Goal: Information Seeking & Learning: Find specific fact

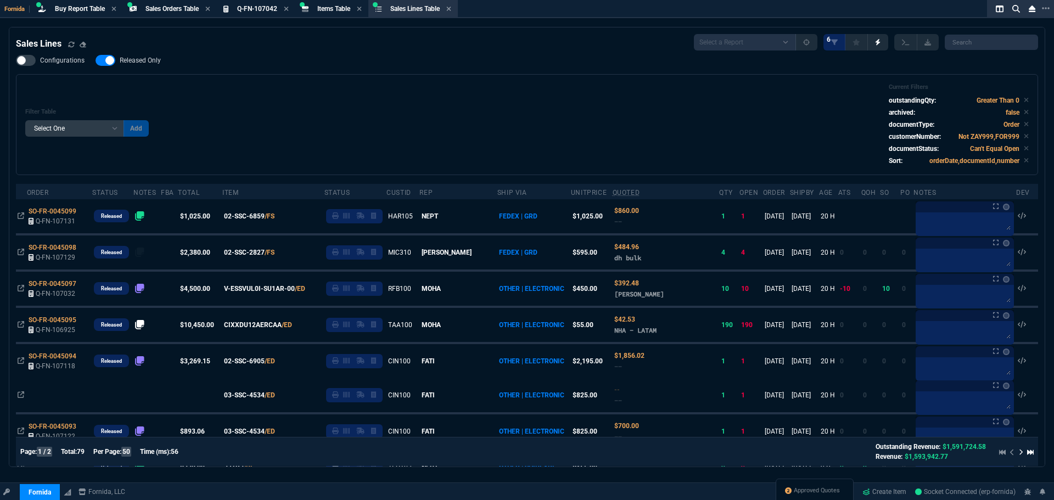
select select "9: OCAM"
select select
click at [328, 105] on div "Filter Table Select One Add Filter () Age () ATS () Cond (itemVariantCode) Cust…" at bounding box center [527, 124] width 1004 height 82
click at [350, 12] on span "Items Table" at bounding box center [333, 9] width 33 height 8
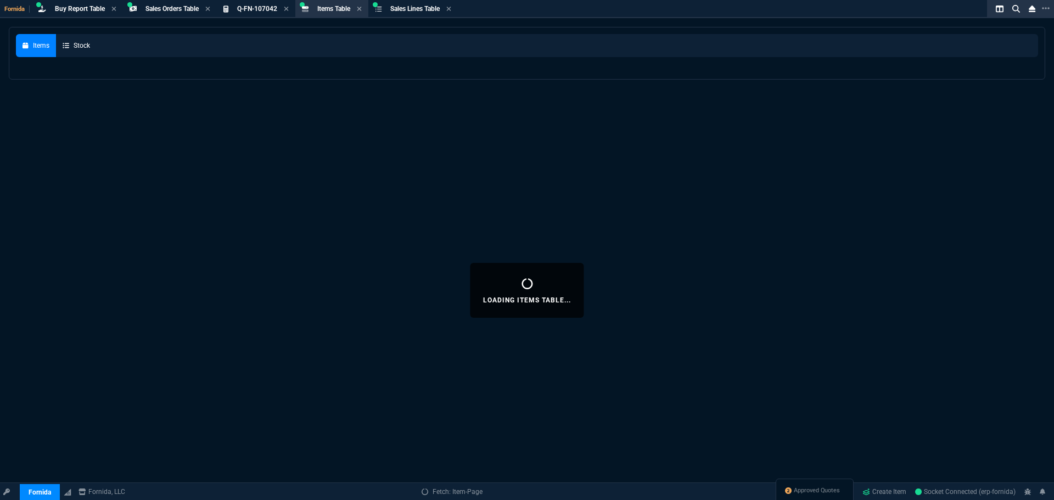
select select
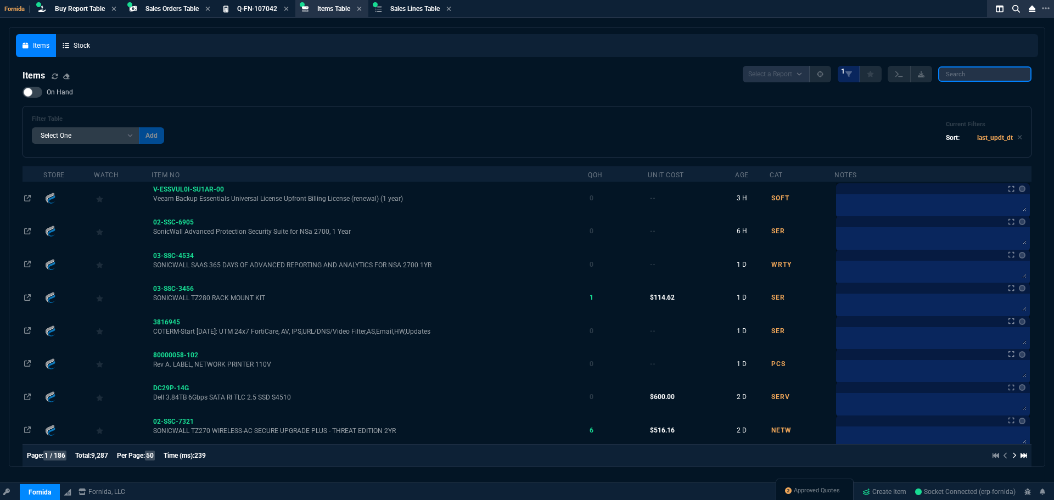
click at [973, 80] on input "search" at bounding box center [985, 73] width 93 height 15
paste input "P26290-b21"
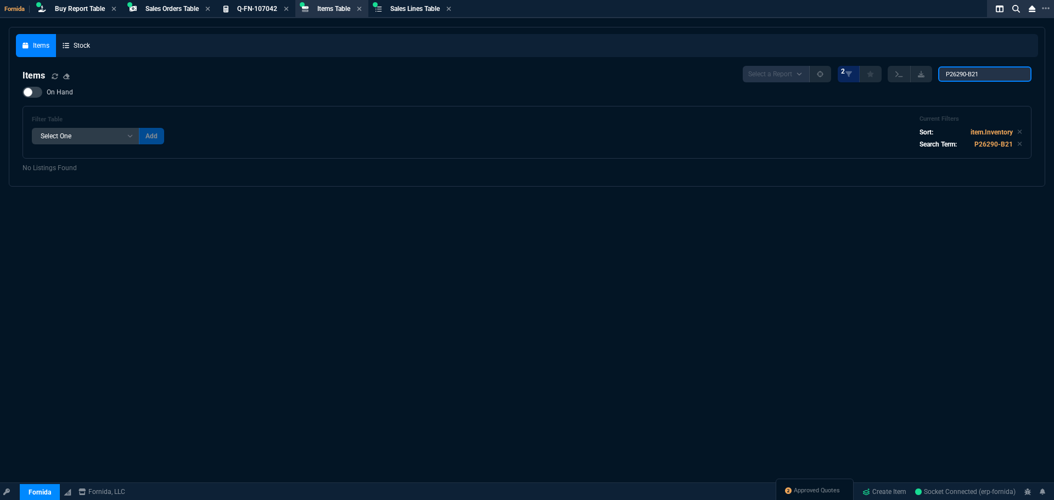
type input "P26290-B21"
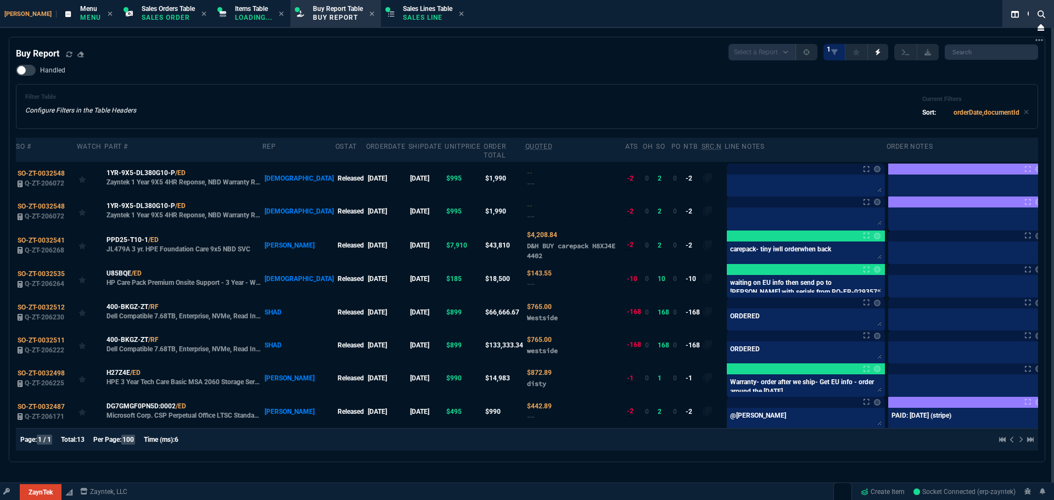
select select "9: OCAM"
click at [80, 12] on span "Menu" at bounding box center [88, 9] width 17 height 8
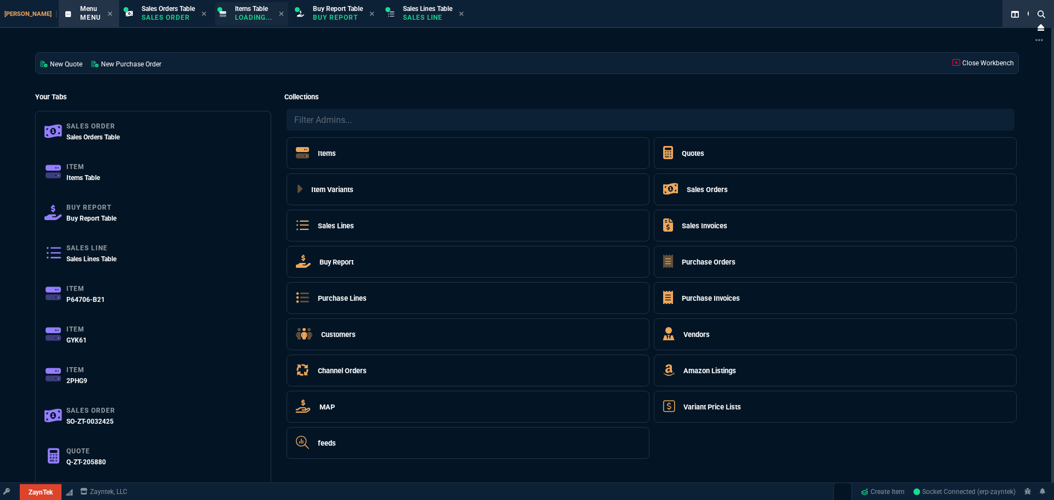
click at [220, 11] on icon at bounding box center [223, 14] width 7 height 7
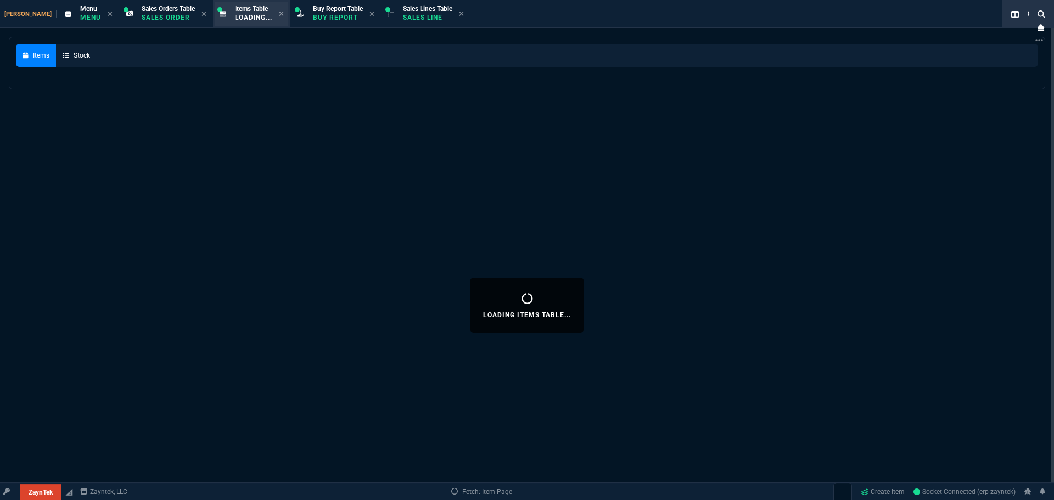
select select
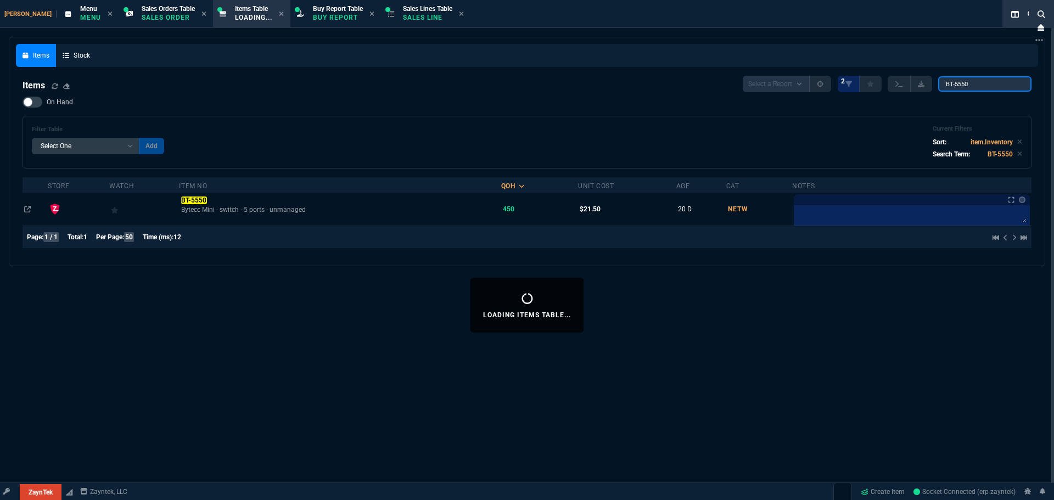
click at [978, 80] on input "BT-5550" at bounding box center [985, 83] width 93 height 15
click at [979, 81] on input "BT-5550" at bounding box center [985, 83] width 93 height 15
paste input "P26290-b21"
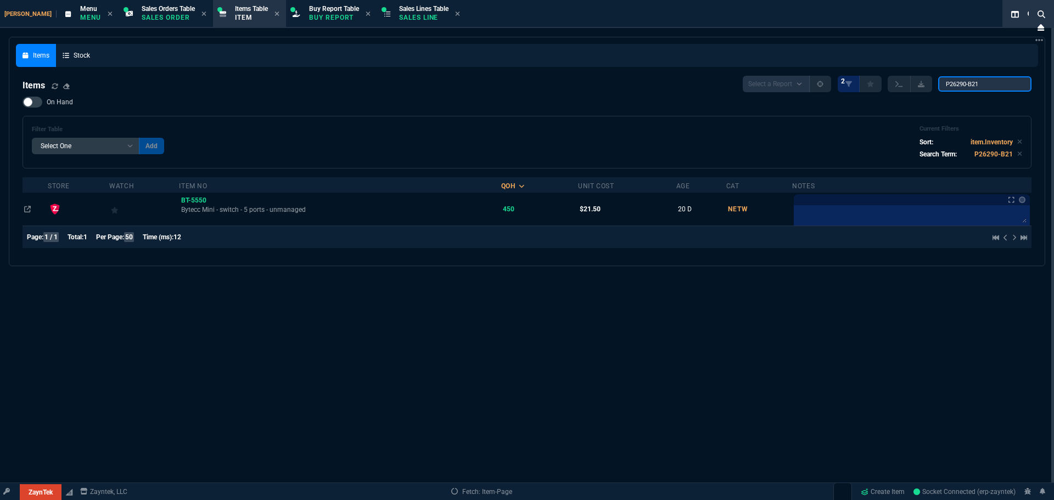
type input "P26290-B21"
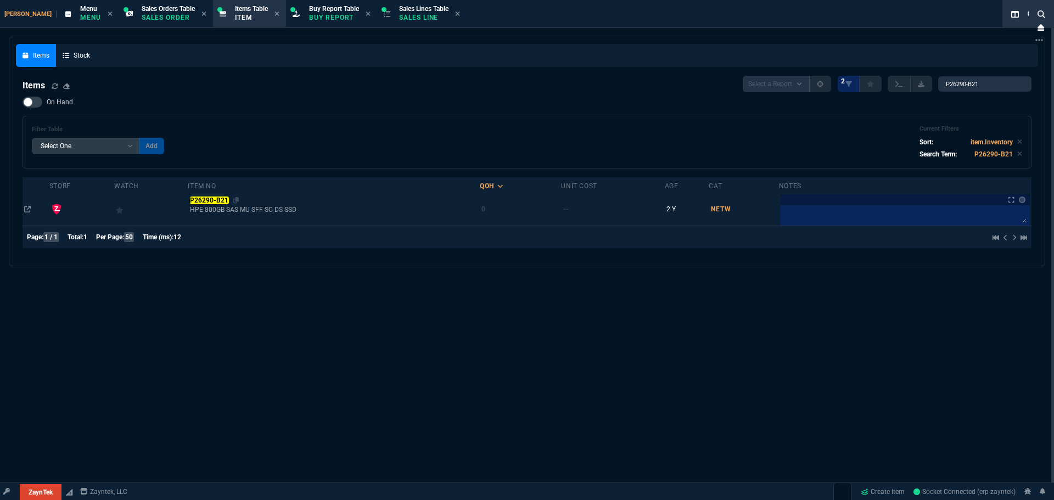
click at [213, 203] on mark "P26290-B21" at bounding box center [209, 201] width 39 height 8
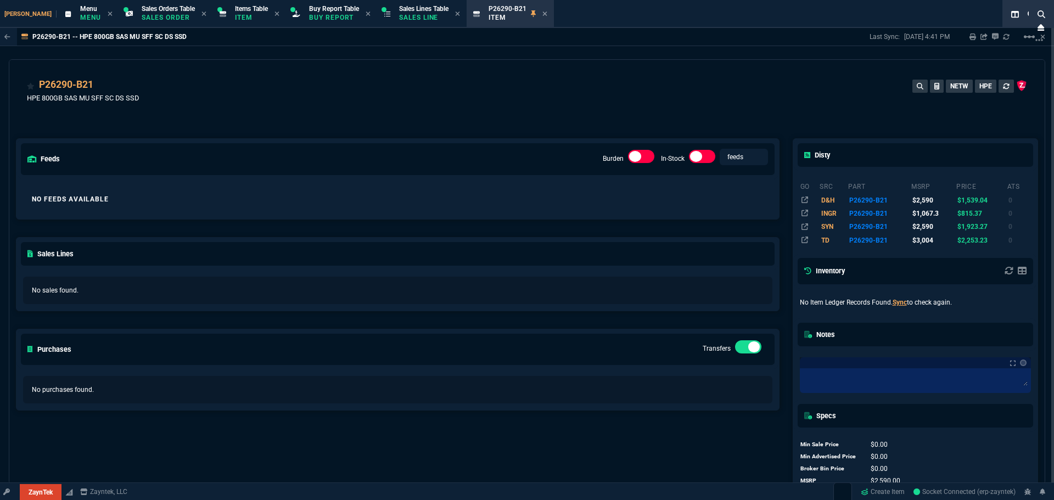
click at [590, 76] on div "P26290-B21 HPE 800GB SAS MU SFF SC DS SSD NETW HPE" at bounding box center [527, 92] width 1036 height 65
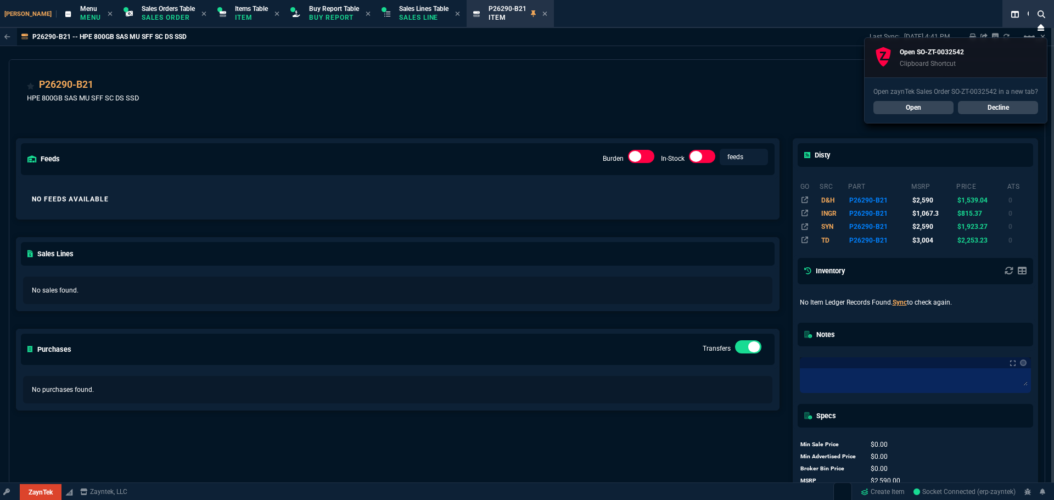
click at [921, 105] on link "Open" at bounding box center [914, 107] width 80 height 13
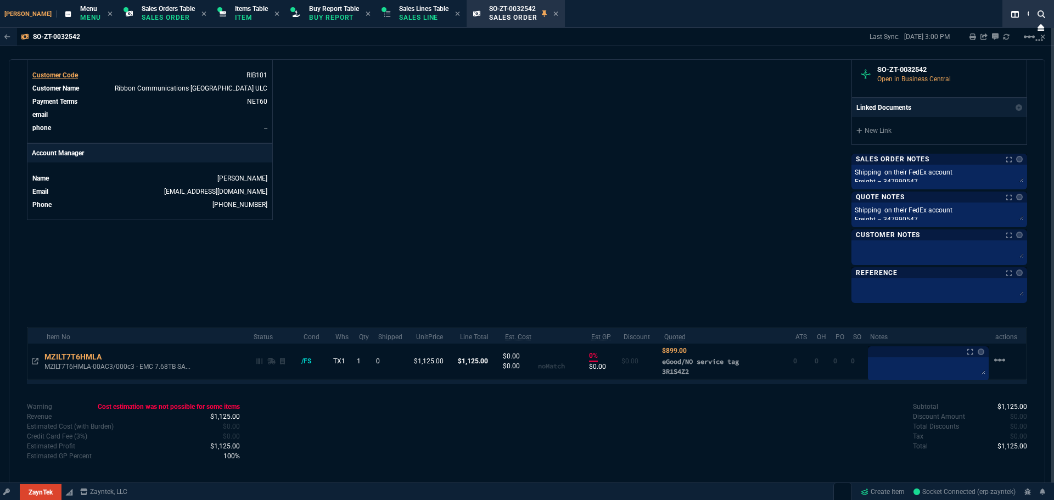
scroll to position [441, 0]
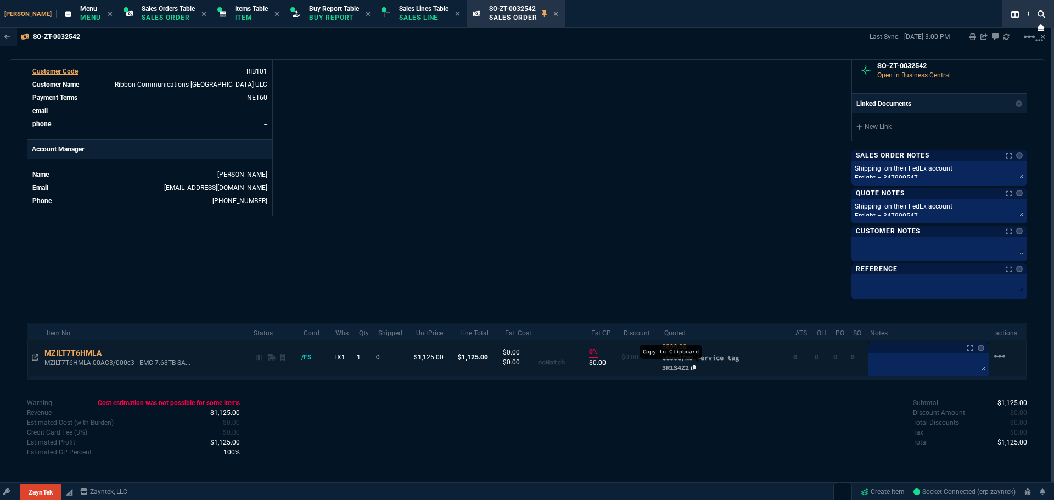
click at [696, 368] on icon at bounding box center [693, 367] width 5 height 5
click at [235, 15] on p "Item" at bounding box center [251, 17] width 33 height 9
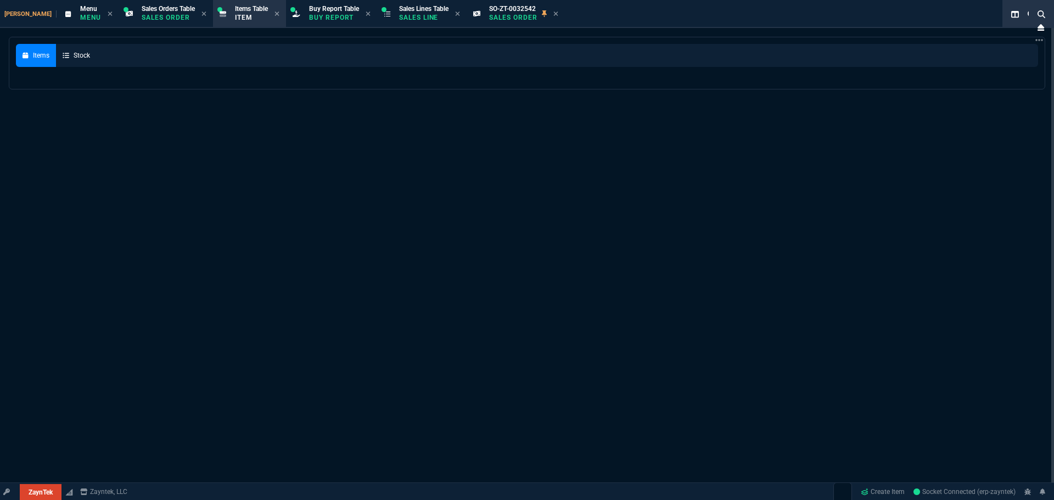
select select
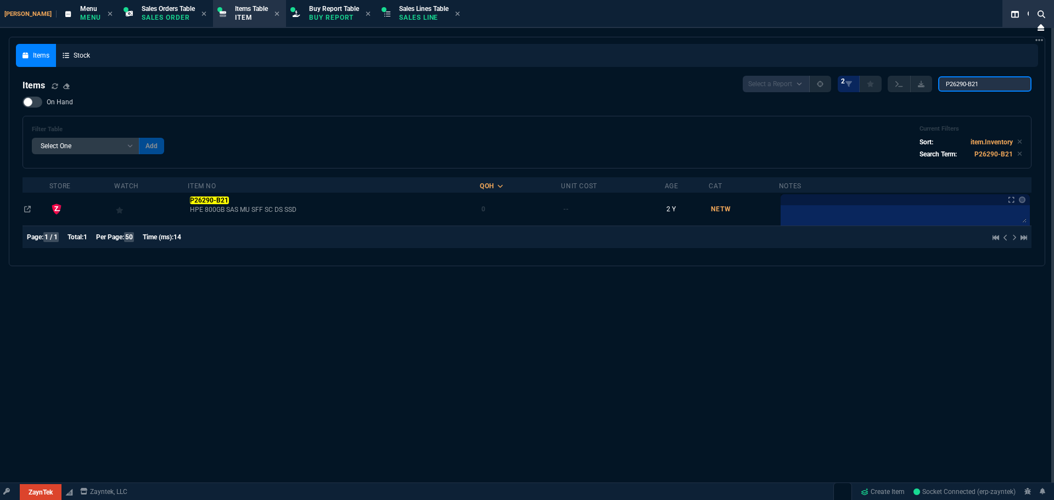
drag, startPoint x: 984, startPoint y: 86, endPoint x: 669, endPoint y: 77, distance: 315.3
click at [814, 76] on nx-fornida-items-table "Items Select a Report NEW QUERY 2 P26290-B21 On Hand Filter Table Select One Ad…" at bounding box center [527, 164] width 1023 height 190
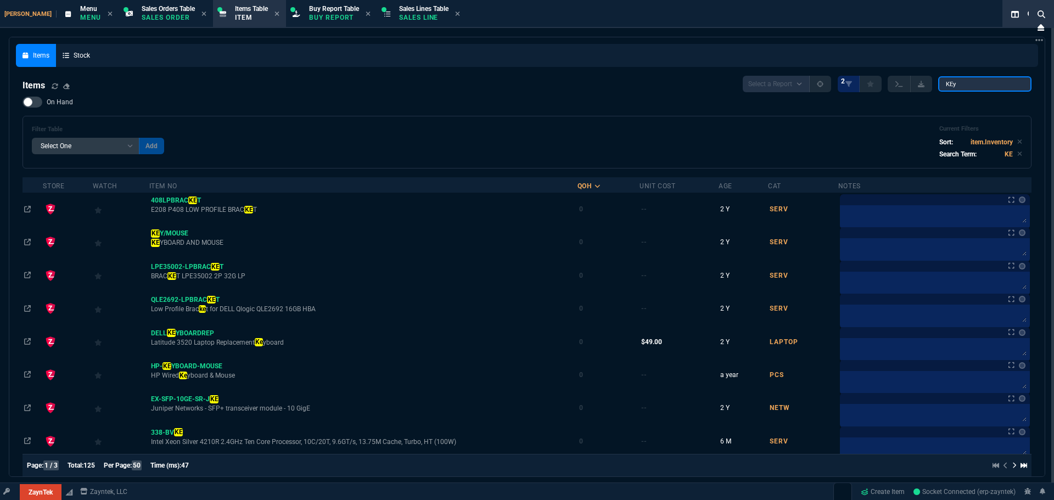
type input "KEY"
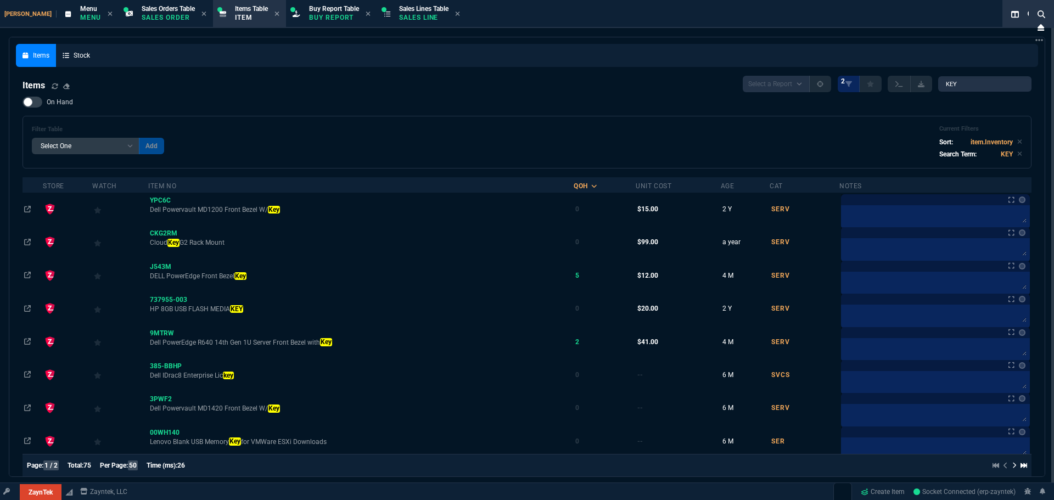
click at [58, 104] on span "On Hand" at bounding box center [60, 102] width 26 height 9
click at [23, 103] on input "On Hand" at bounding box center [22, 102] width 1 height 1
checkbox input "true"
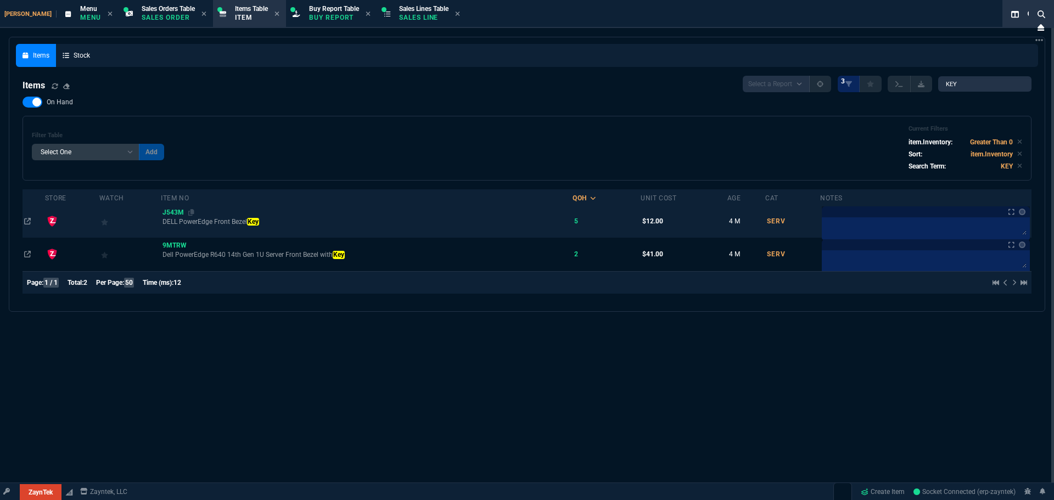
click at [177, 211] on span "J543M" at bounding box center [173, 213] width 21 height 8
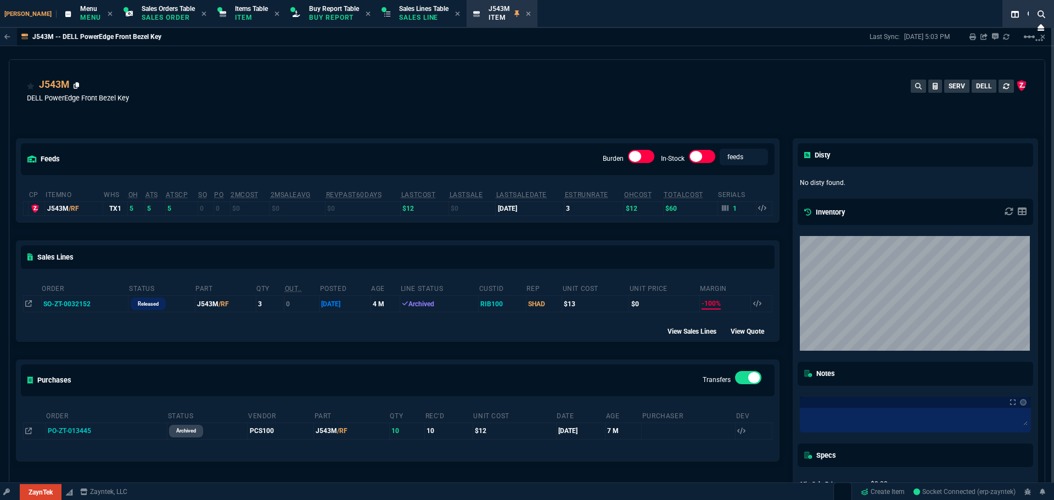
click at [76, 86] on icon at bounding box center [77, 85] width 6 height 7
click at [77, 82] on icon at bounding box center [77, 85] width 6 height 7
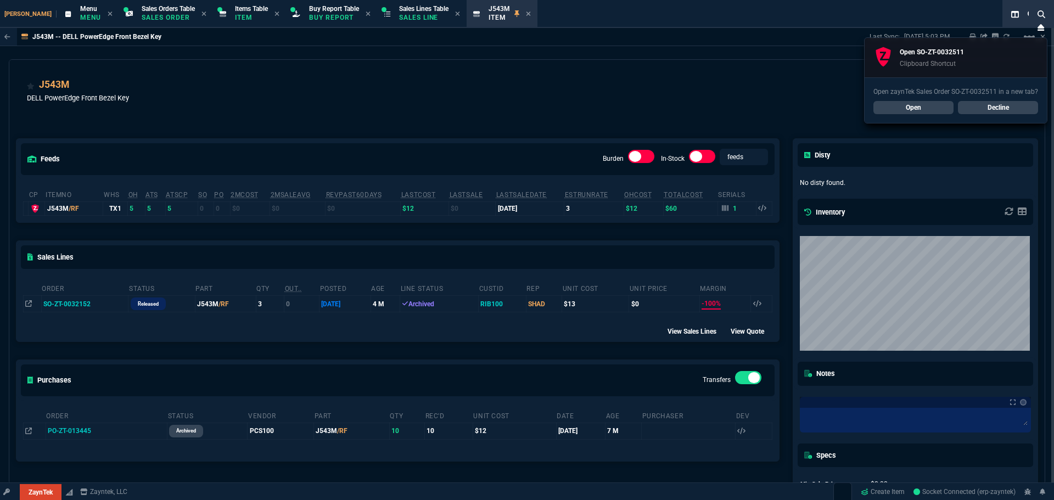
click at [915, 113] on link "Open" at bounding box center [914, 107] width 80 height 13
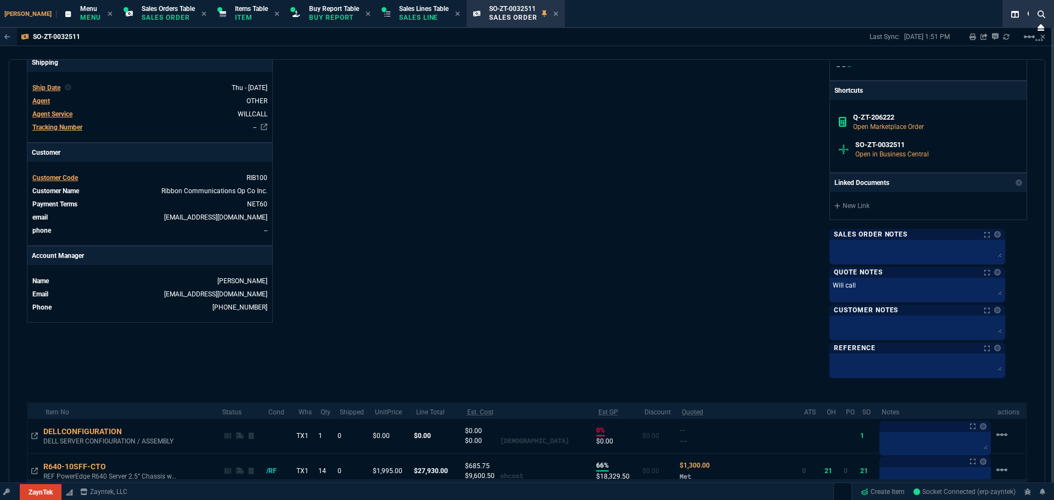
scroll to position [506, 0]
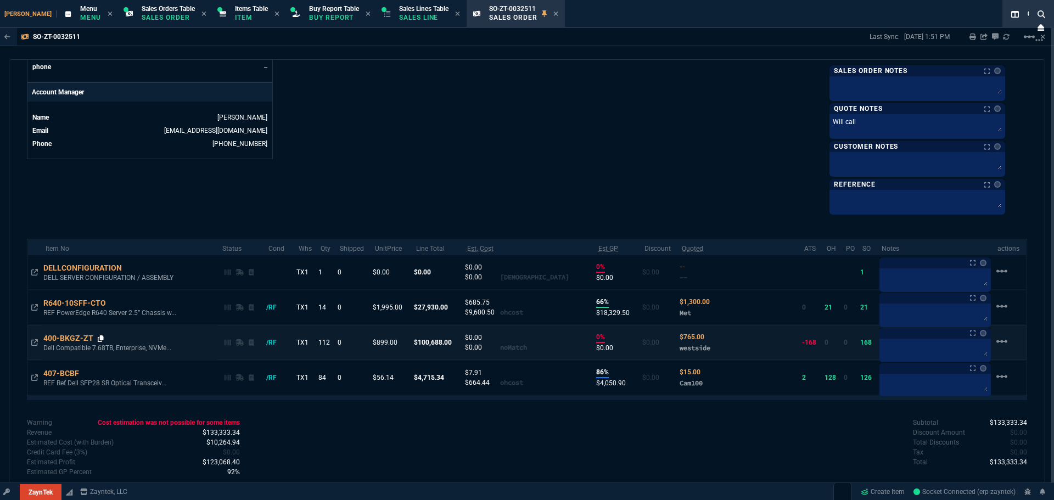
click at [102, 336] on icon at bounding box center [101, 339] width 6 height 7
click at [235, 12] on span "Items Table" at bounding box center [251, 9] width 33 height 8
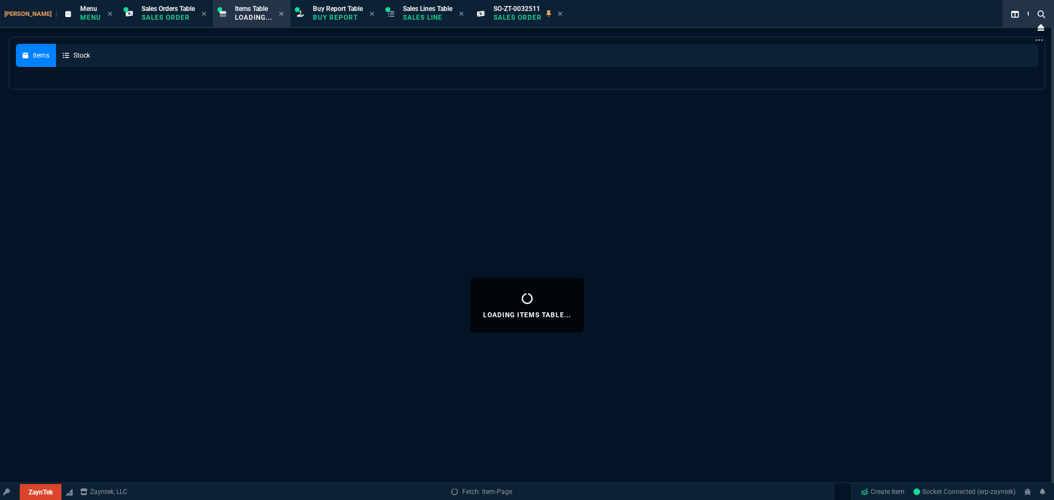
select select
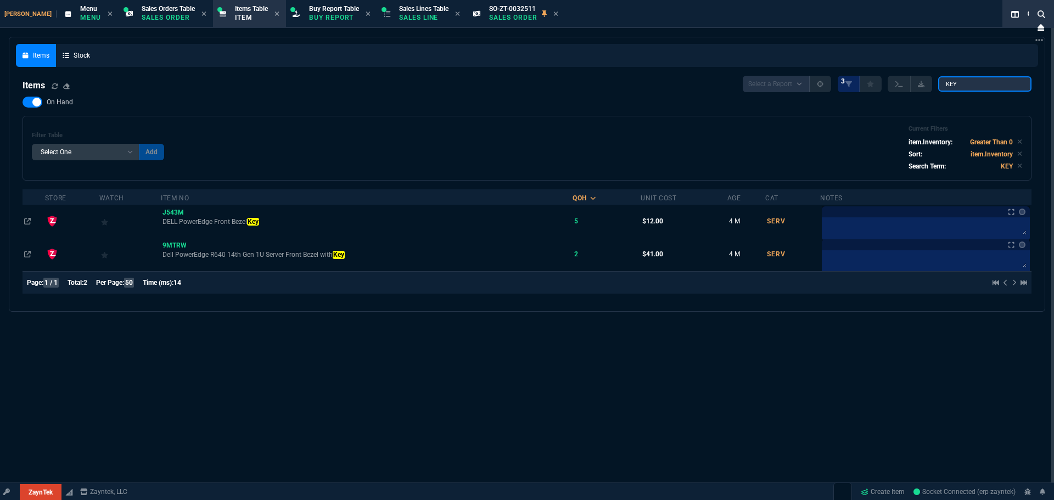
drag, startPoint x: 972, startPoint y: 80, endPoint x: 693, endPoint y: 29, distance: 283.5
click at [878, 57] on div "Items Stock Items Select a Report NEW QUERY 3 KEY On Hand Filter Table Select O…" at bounding box center [527, 174] width 1023 height 261
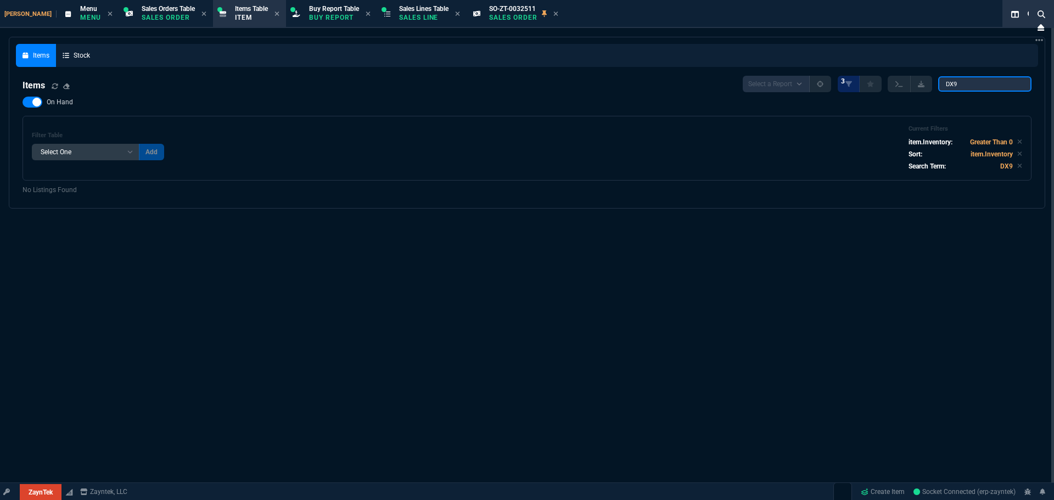
type input "DX9"
click at [46, 101] on label "On Hand" at bounding box center [54, 102] width 62 height 11
click at [23, 102] on input "On Hand" at bounding box center [22, 102] width 1 height 1
checkbox input "false"
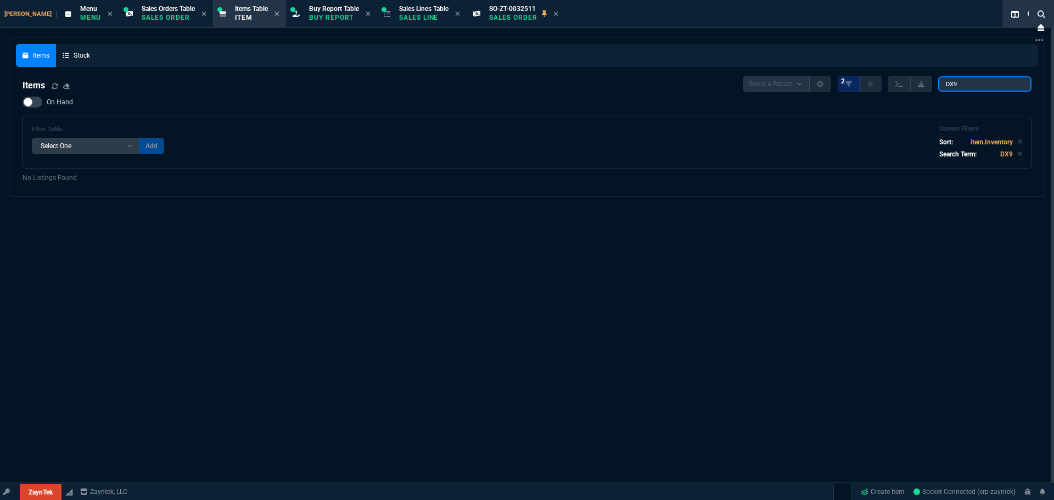
click at [963, 83] on input "DX9" at bounding box center [985, 83] width 93 height 15
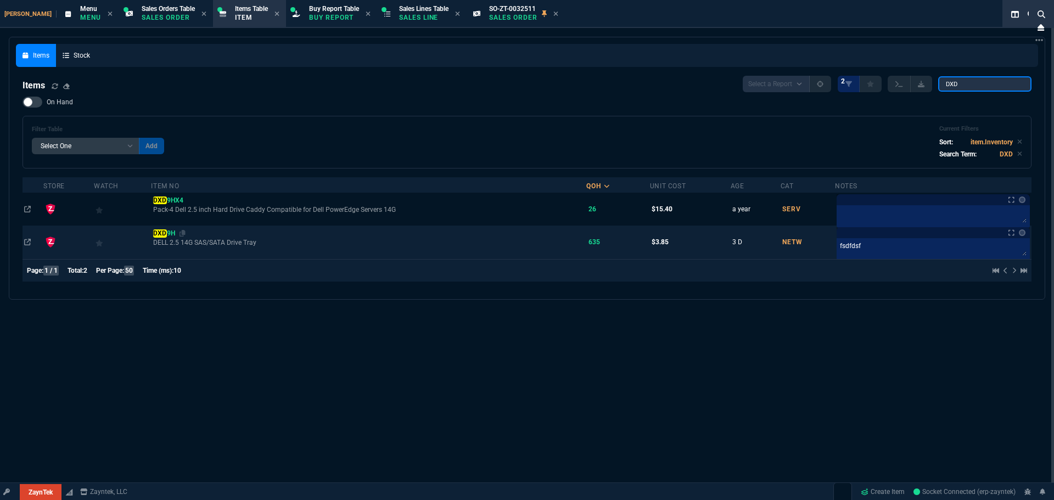
type input "DXD"
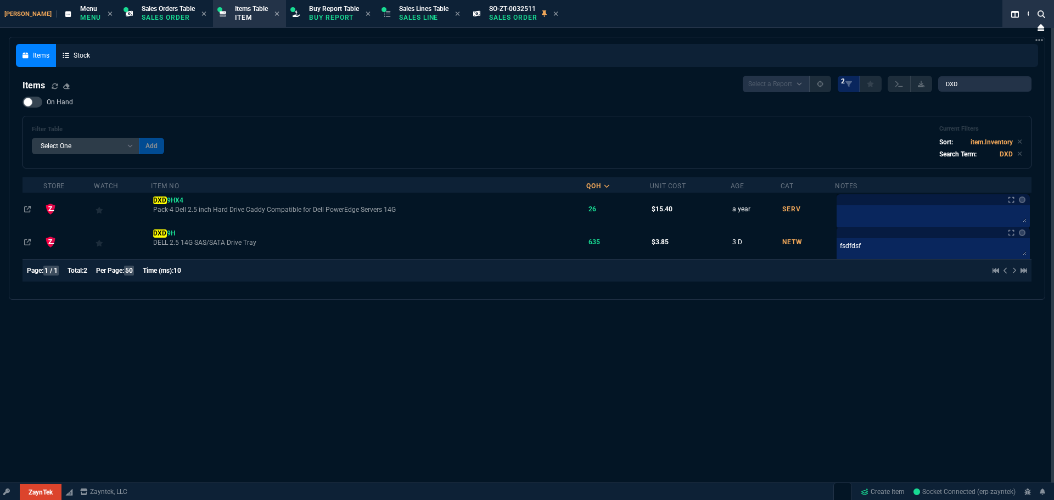
click at [163, 234] on mark "DXD" at bounding box center [160, 234] width 14 height 8
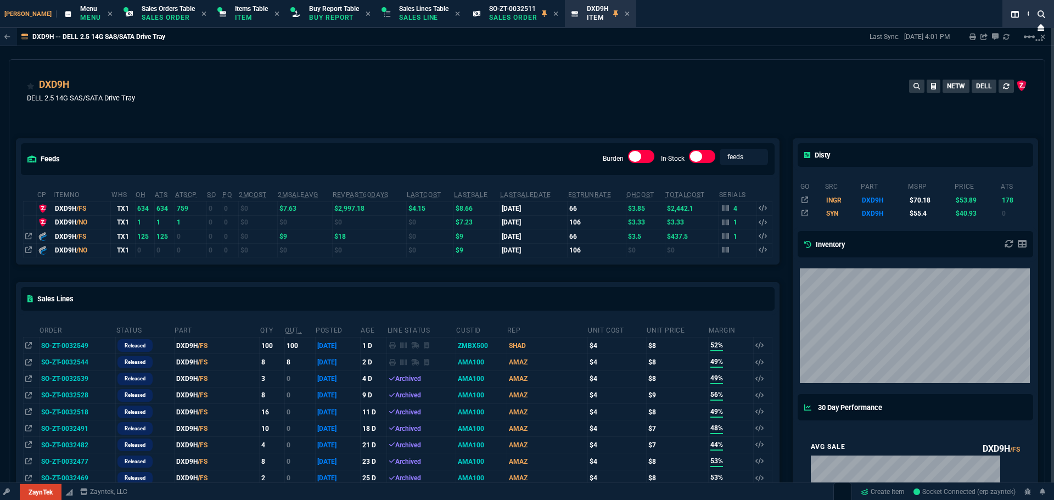
click at [77, 84] on icon at bounding box center [77, 85] width 6 height 7
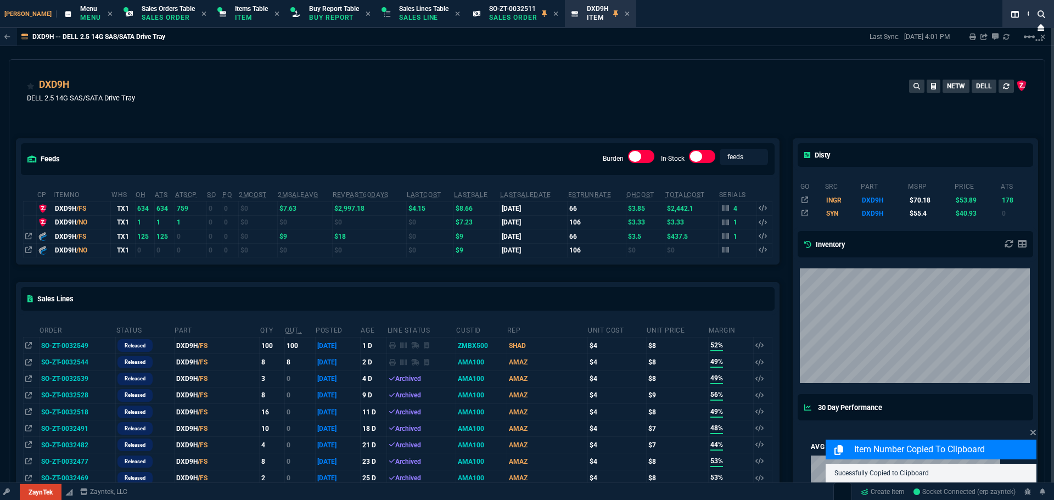
click at [417, 155] on div "feeds Burden In-Stock feeds prices" at bounding box center [397, 159] width 763 height 40
